Goal: Navigation & Orientation: Go to known website

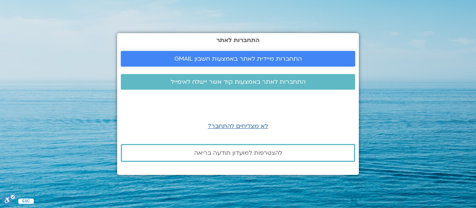
click at [232, 60] on span "התחברות מיידית לאתר באמצעות חשבון GMAIL" at bounding box center [238, 58] width 128 height 7
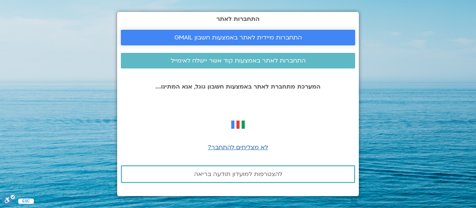
click at [198, 39] on span "התחברות מיידית לאתר באמצעות חשבון GMAIL" at bounding box center [238, 37] width 128 height 7
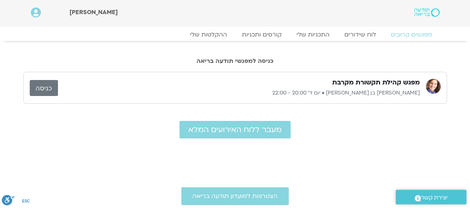
click at [49, 83] on link "כניסה" at bounding box center [44, 88] width 28 height 16
